Goal: Task Accomplishment & Management: Use online tool/utility

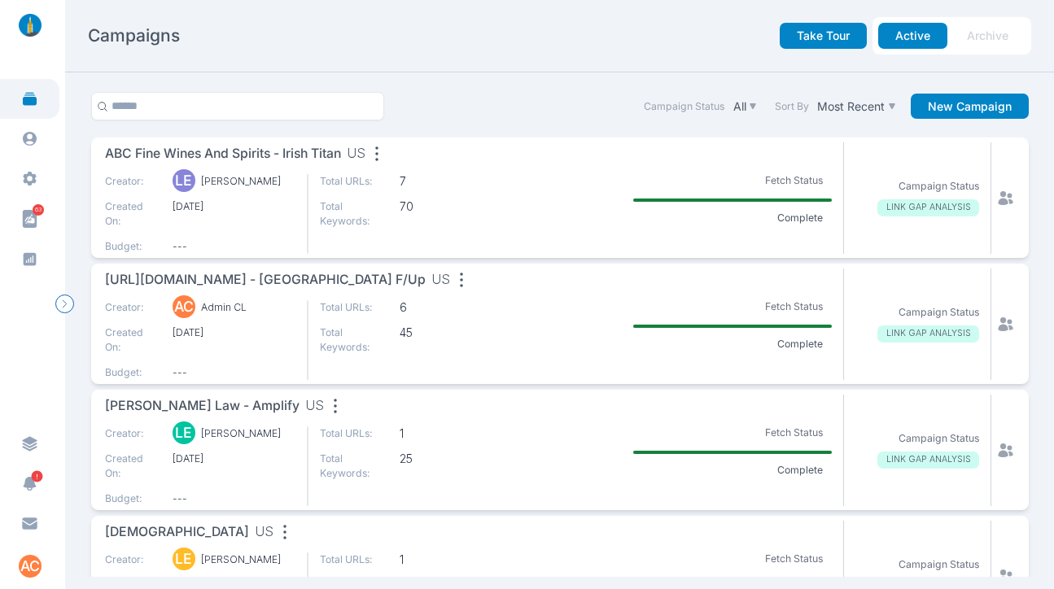
click at [43, 103] on link at bounding box center [29, 99] width 59 height 40
click at [289, 153] on span "ABC Fine Wines and Spirits - Irish Titan" at bounding box center [223, 154] width 236 height 20
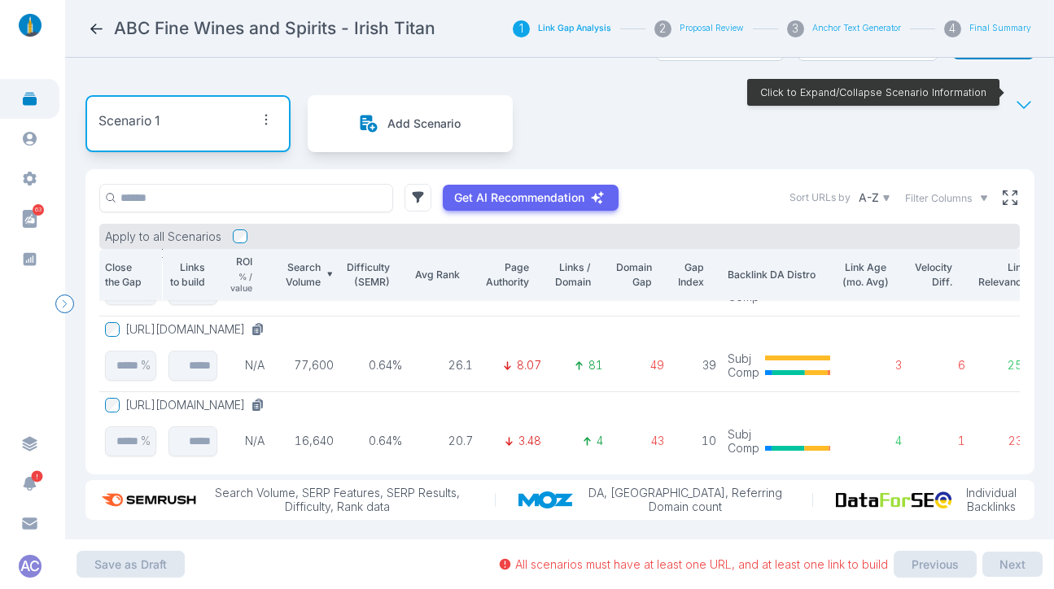
scroll to position [70, 0]
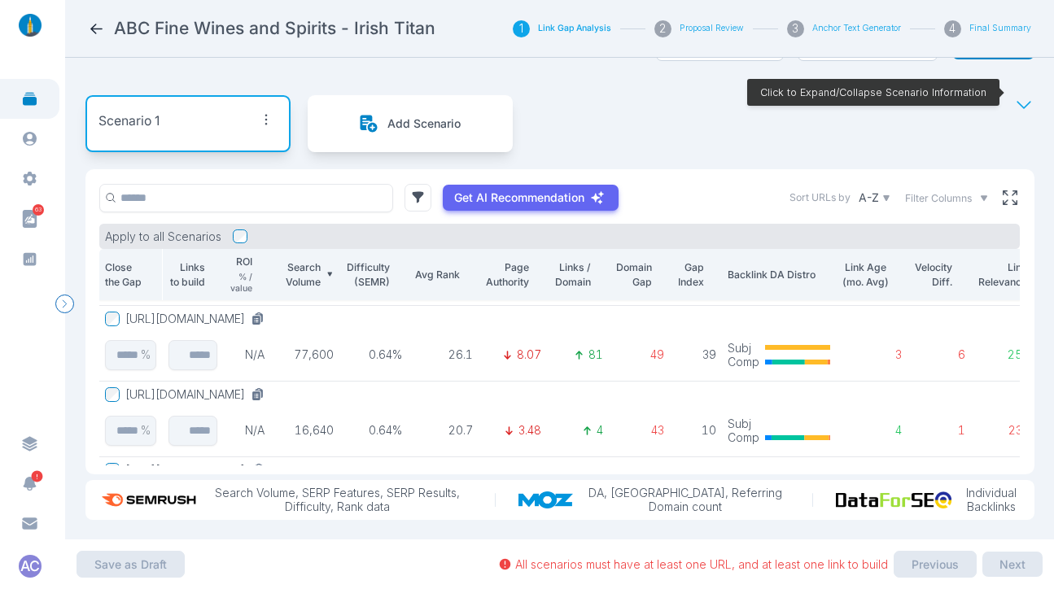
click at [199, 312] on button "[URL][DOMAIN_NAME]" at bounding box center [198, 319] width 146 height 15
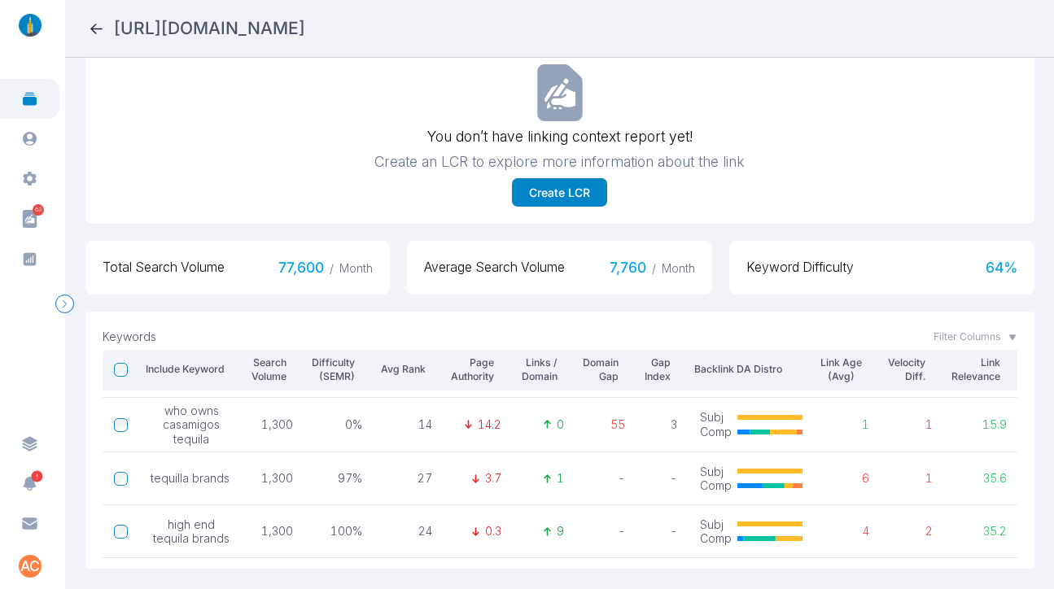
scroll to position [37, 0]
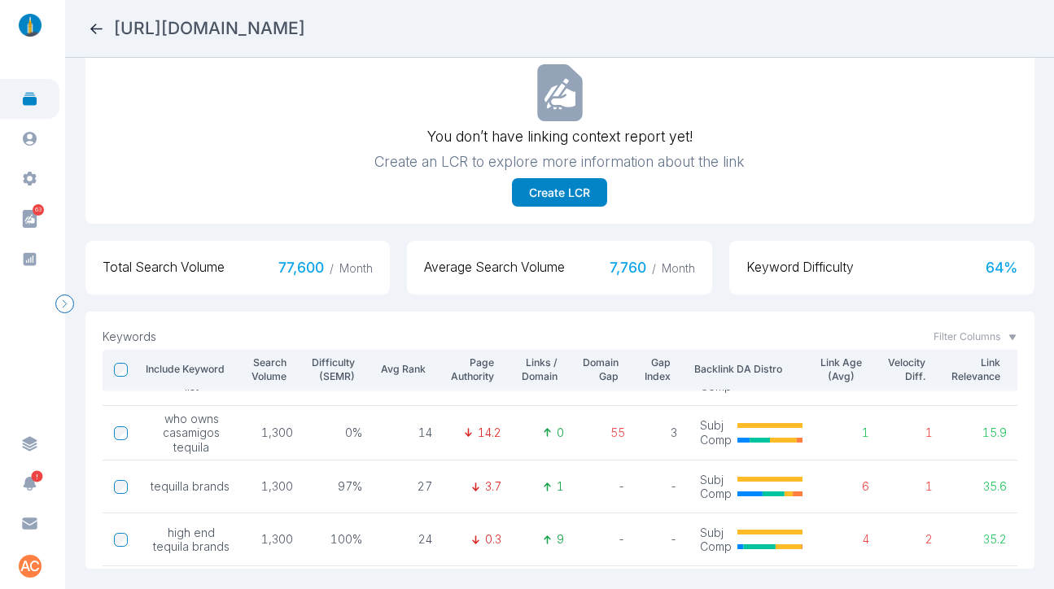
drag, startPoint x: 444, startPoint y: 26, endPoint x: 117, endPoint y: 28, distance: 326.4
click at [117, 28] on div "https://abcfws.com/celebrity-tequilas" at bounding box center [559, 28] width 943 height 23
copy h2 "https://abcfws.com/celebrity-tequilas"
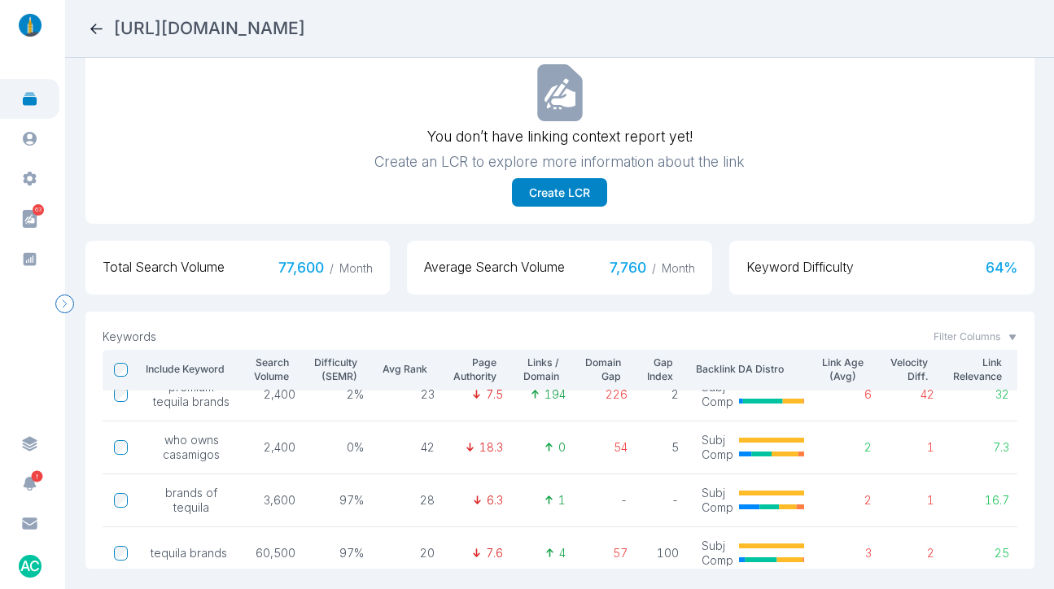
scroll to position [379, 0]
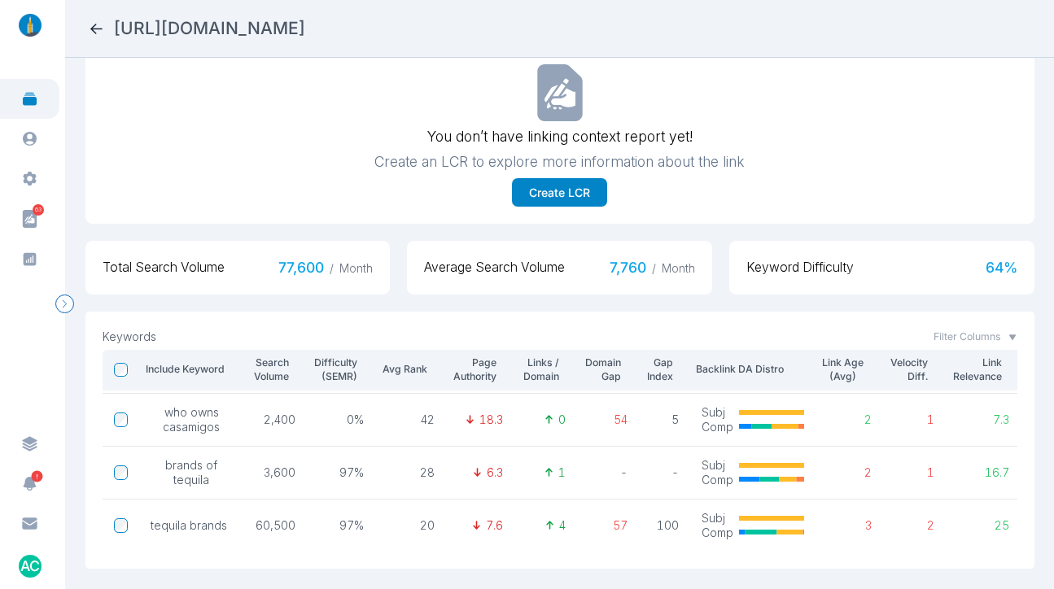
click at [97, 34] on icon at bounding box center [96, 28] width 17 height 17
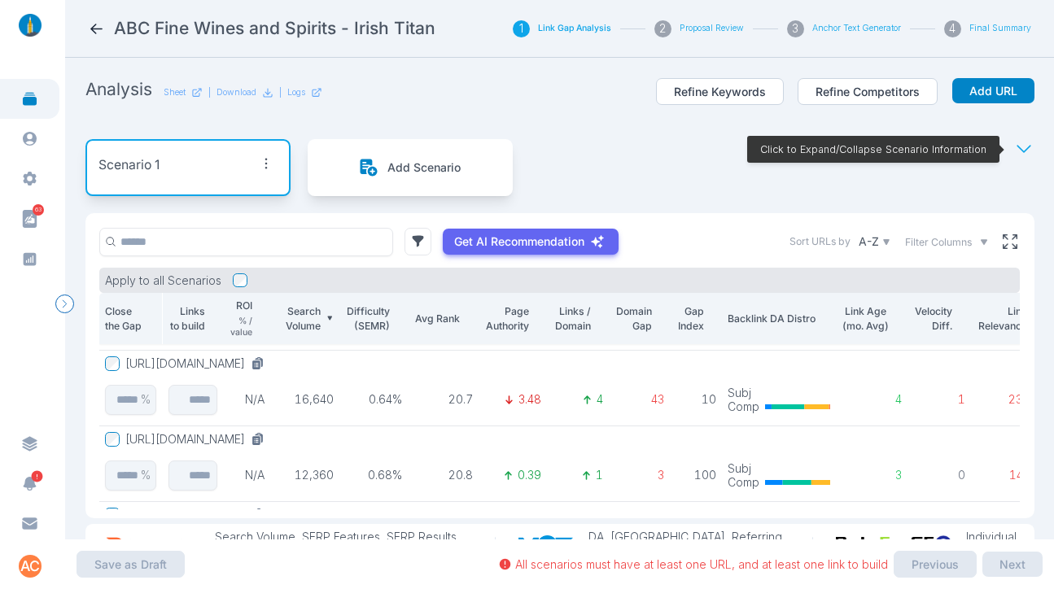
scroll to position [153, 0]
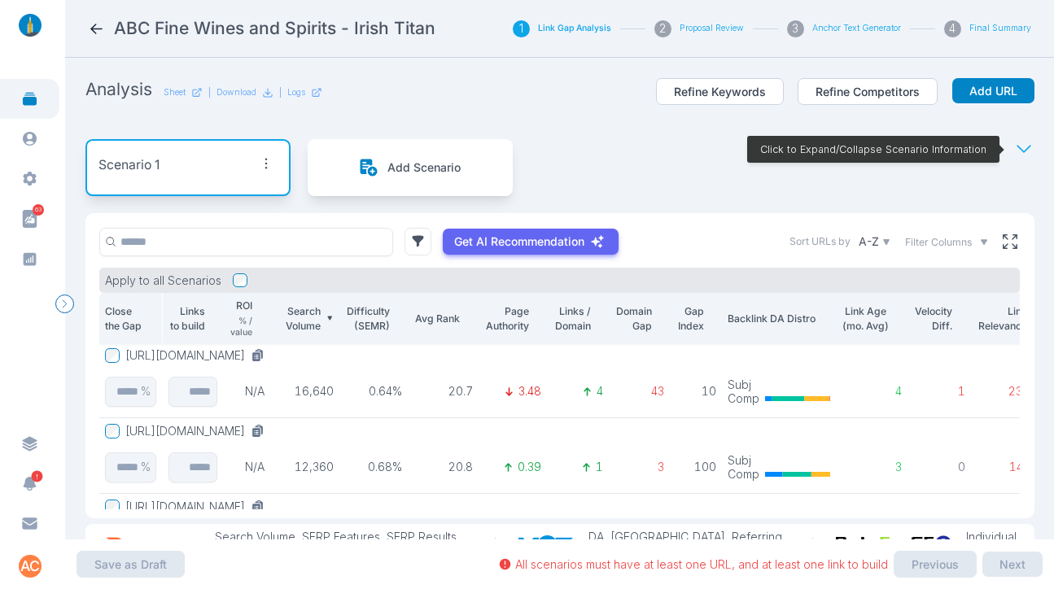
click at [258, 362] on button "https://abcfws.com/clean-tequilas" at bounding box center [198, 355] width 146 height 15
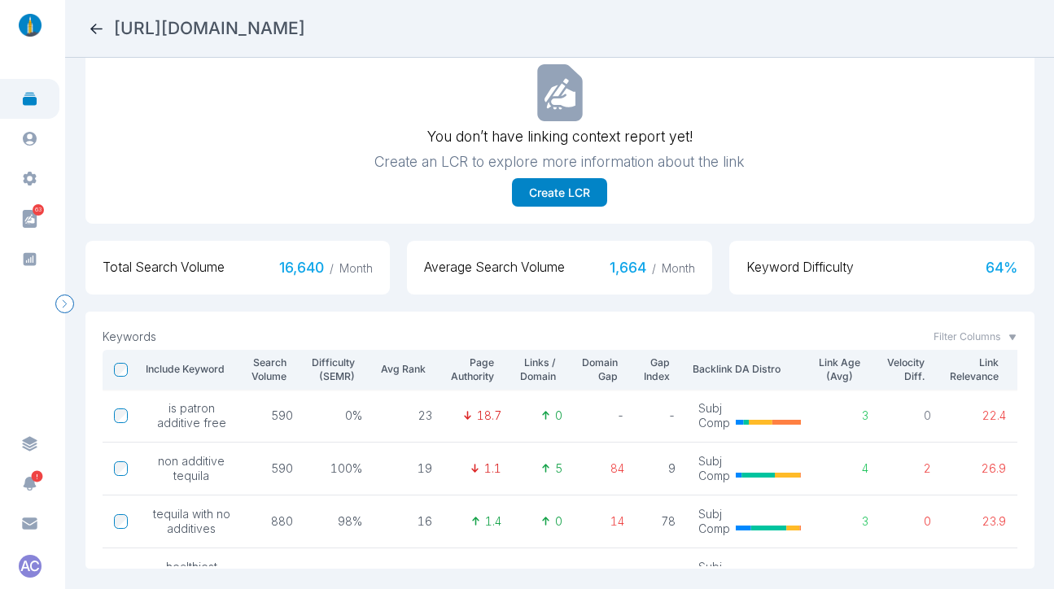
click at [305, 21] on h2 "https://abcfws.com/clean-tequilas" at bounding box center [209, 28] width 191 height 23
copy h2 "https://abcfws.com/clean-tequilas"
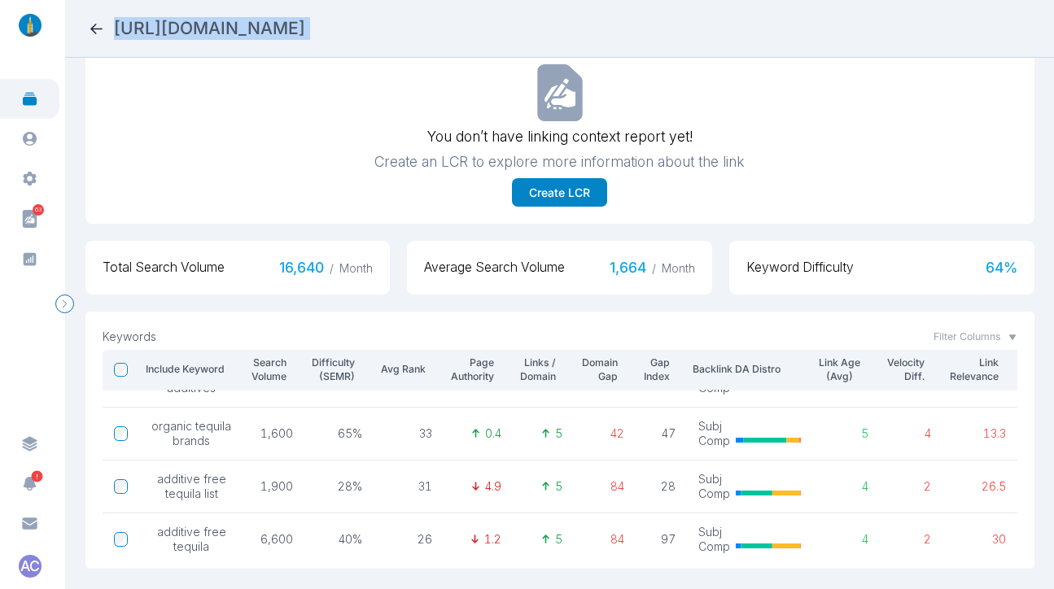
scroll to position [359, 0]
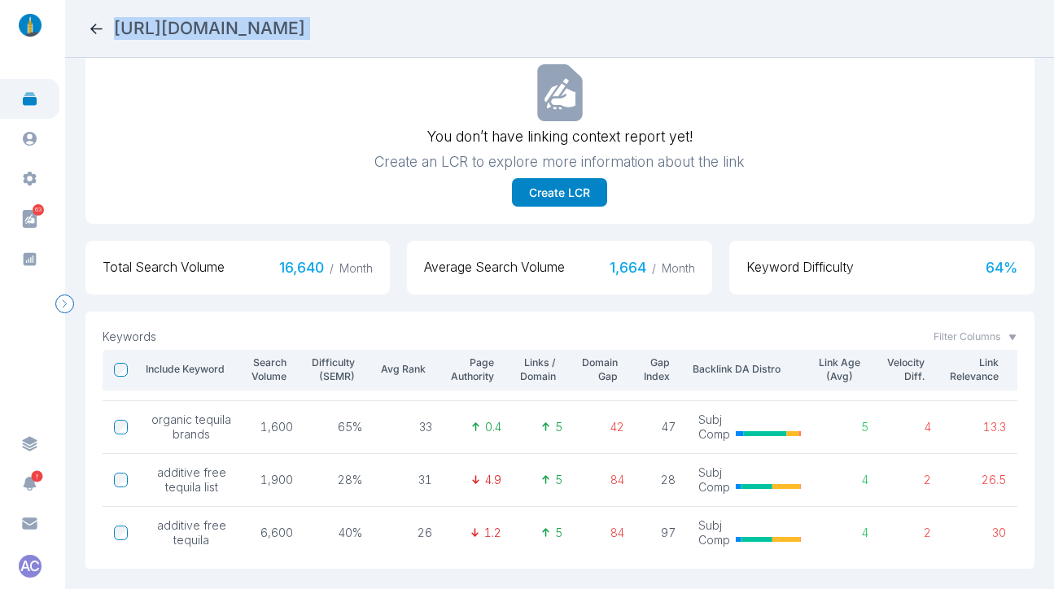
click at [91, 28] on icon at bounding box center [96, 29] width 12 height 11
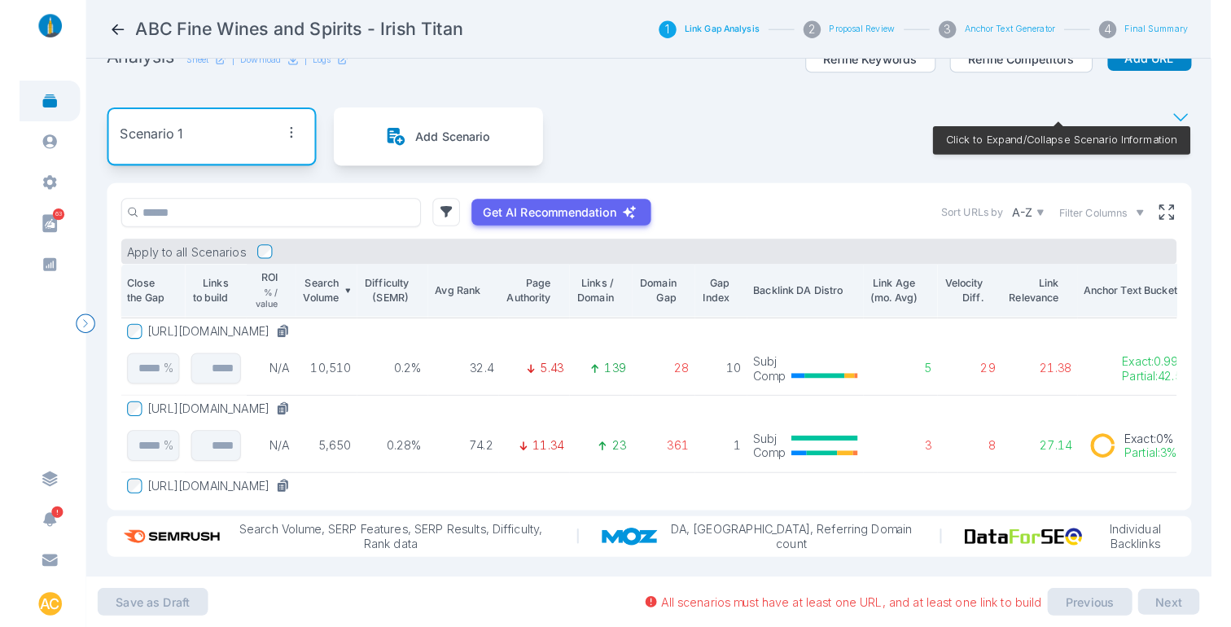
scroll to position [42, 0]
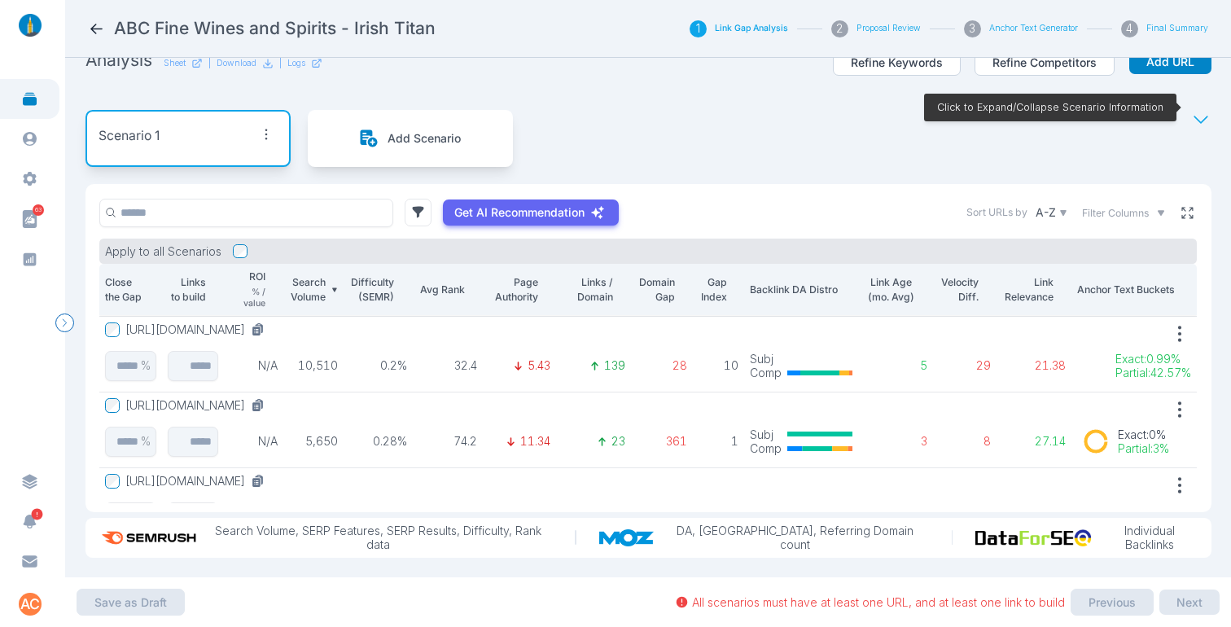
click at [1053, 208] on button at bounding box center [1187, 213] width 20 height 20
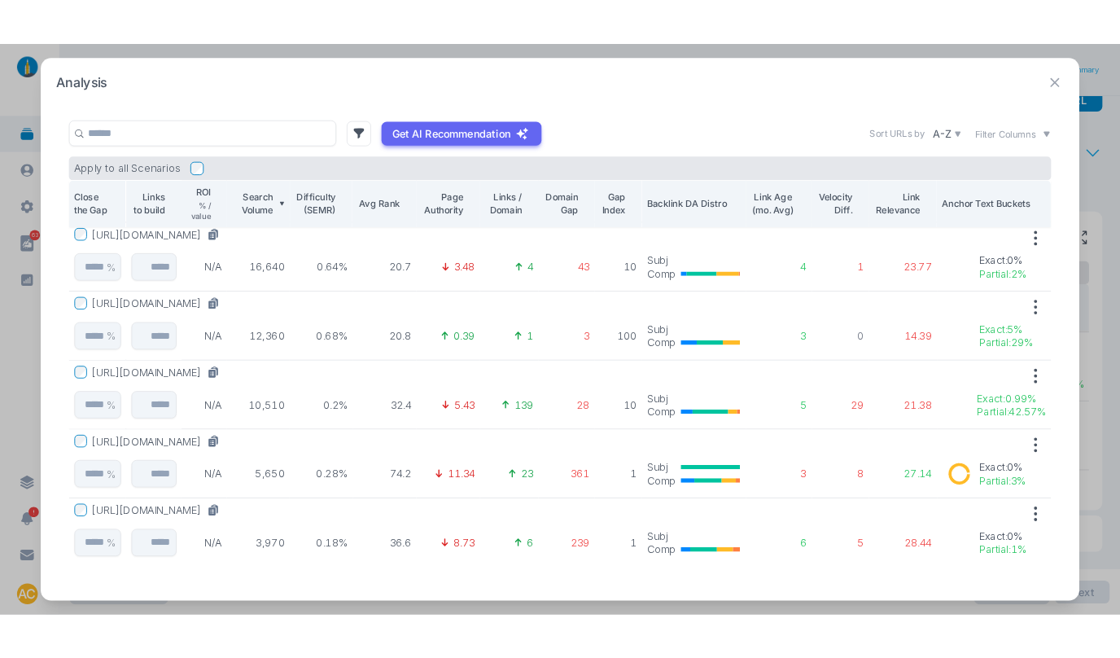
scroll to position [168, 4]
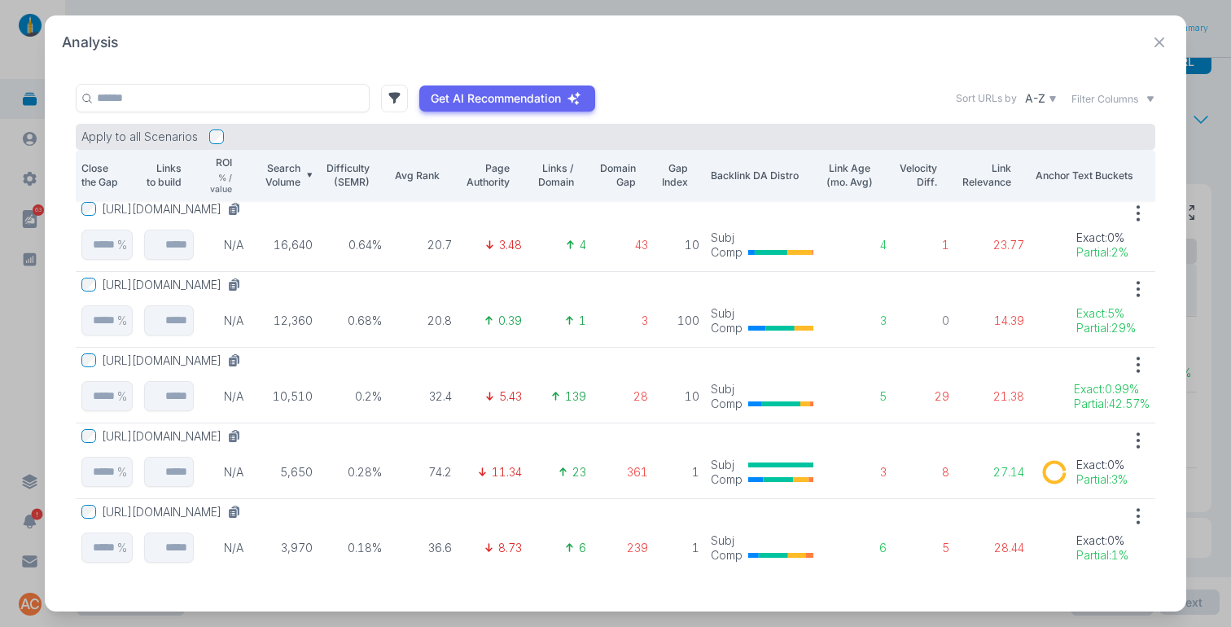
click at [763, 59] on div "Analysis Get AI Recommendation Sort URLs by A-Z Filter Columns Apply to all Sce…" at bounding box center [616, 313] width 1142 height 596
click at [237, 357] on icon at bounding box center [233, 361] width 8 height 9
click at [247, 505] on div at bounding box center [237, 512] width 20 height 15
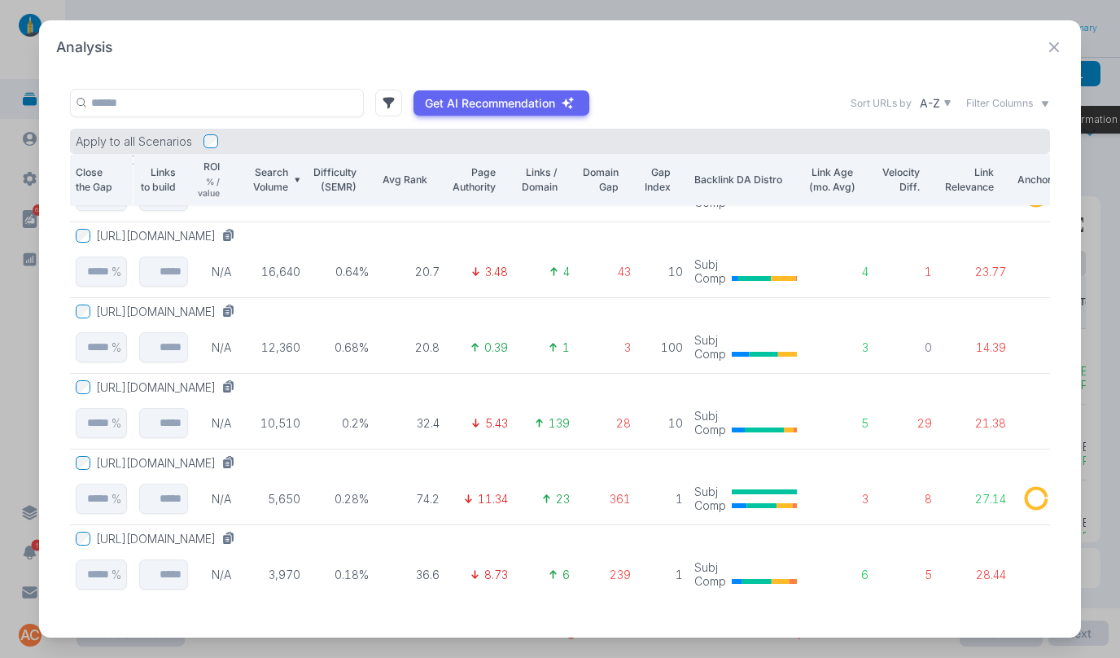
scroll to position [146, 4]
click at [1053, 46] on icon at bounding box center [1054, 47] width 20 height 20
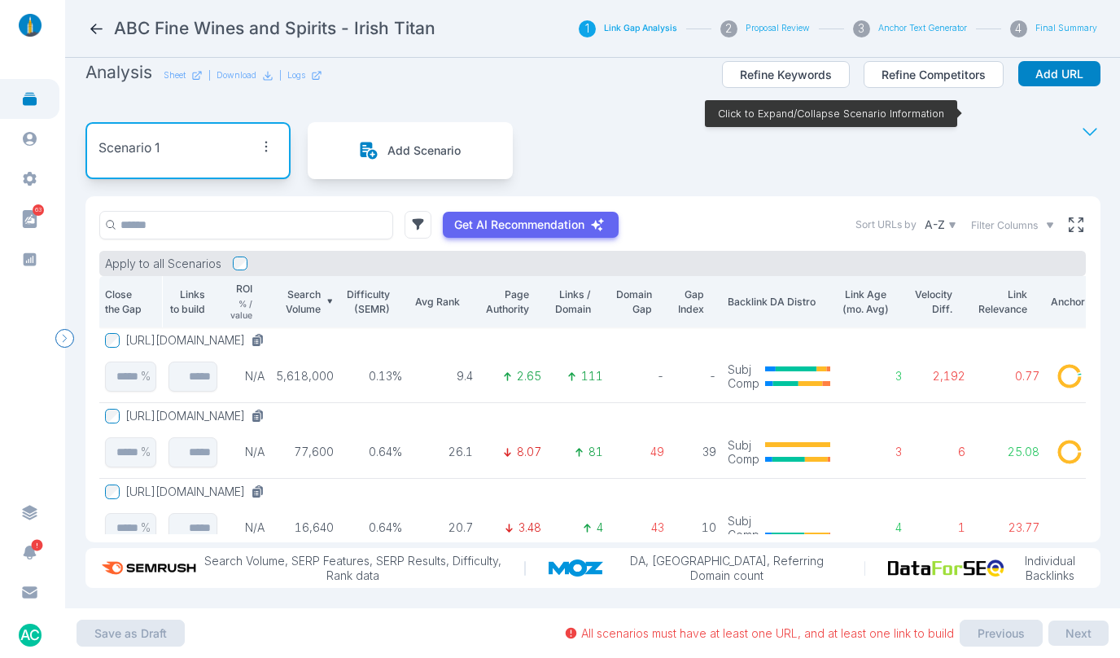
scroll to position [24, 0]
